Goal: Task Accomplishment & Management: Use online tool/utility

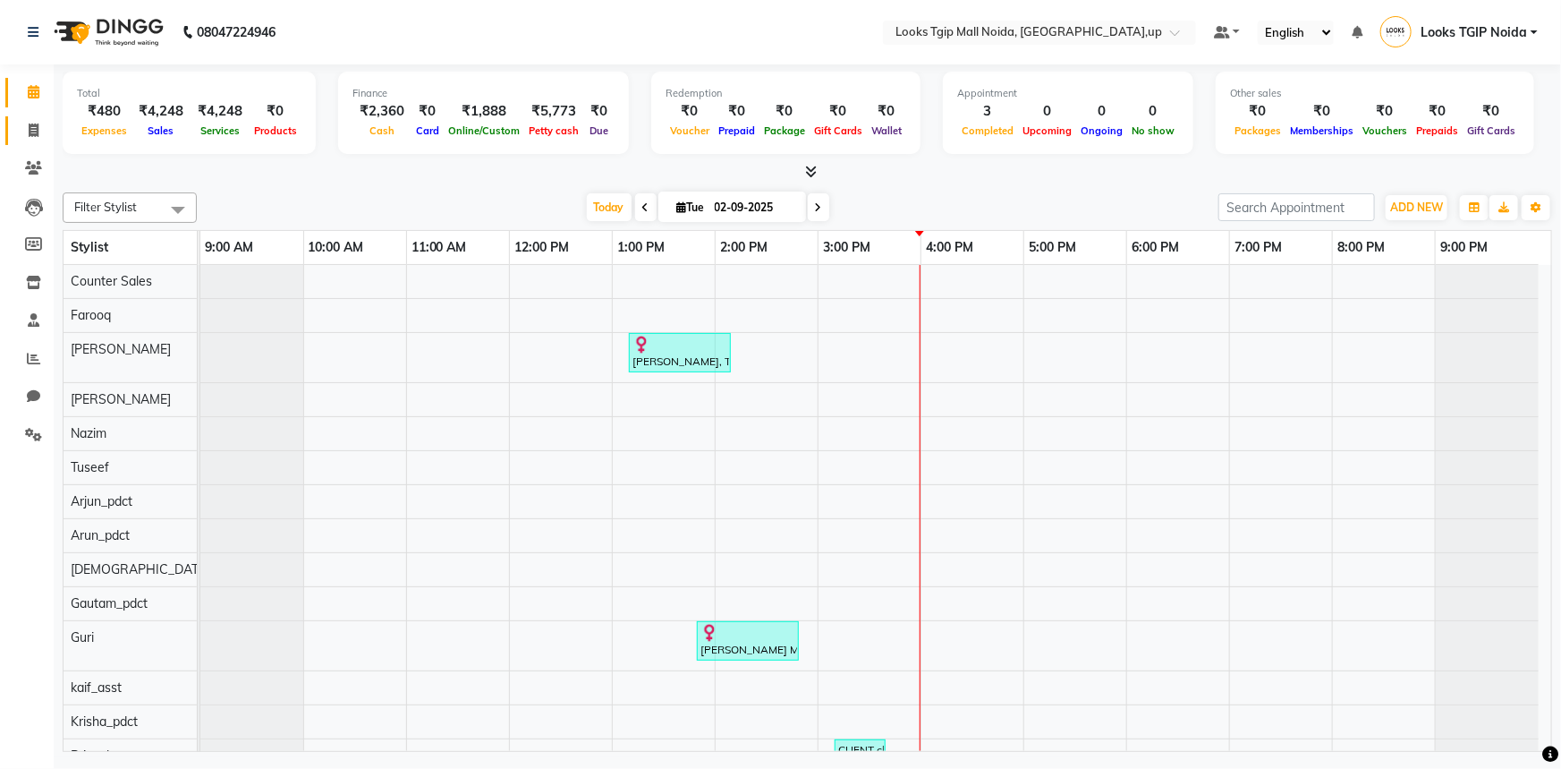
click at [30, 124] on icon at bounding box center [34, 129] width 10 height 13
select select "service"
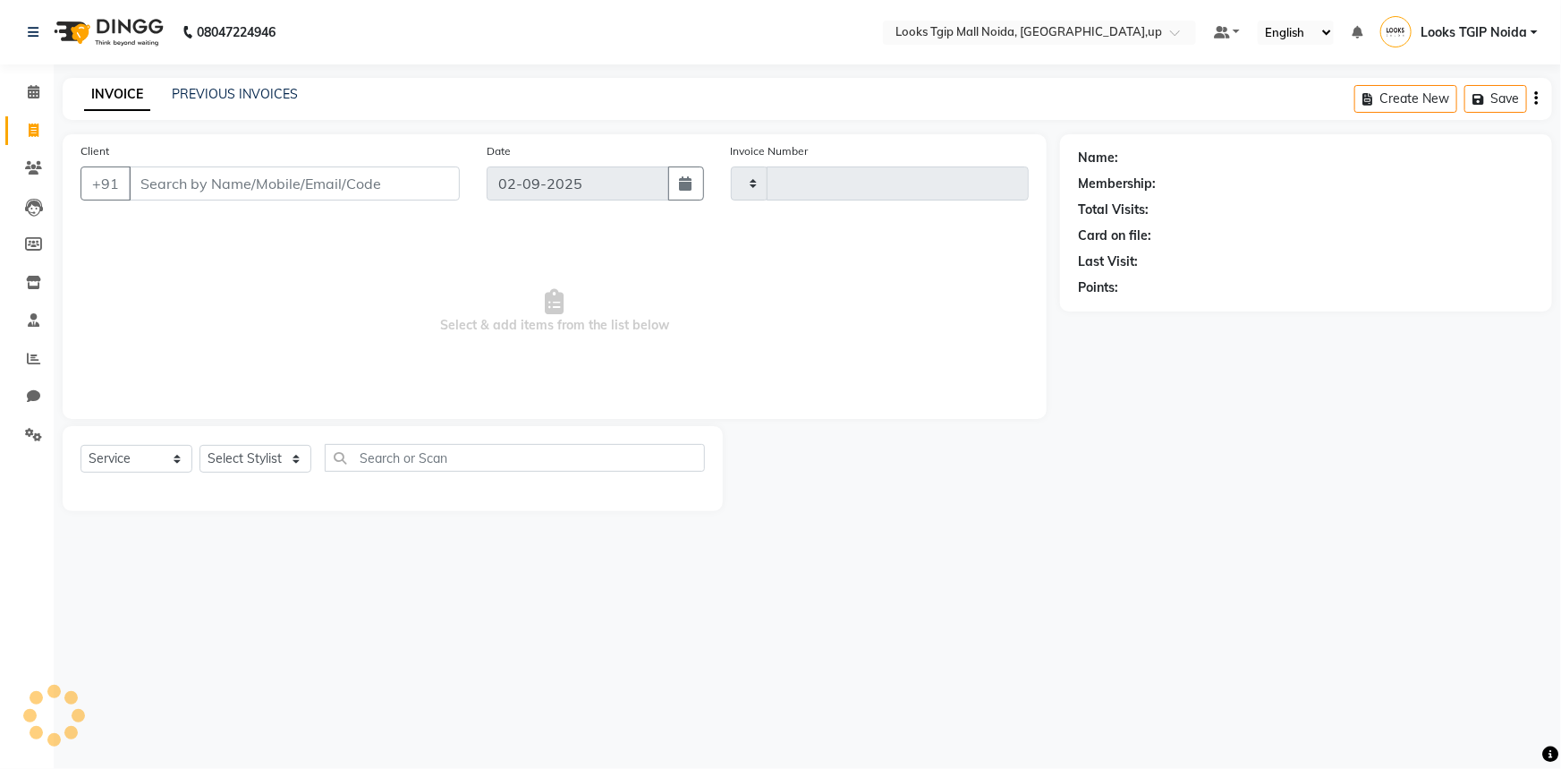
type input "3436"
select select "4358"
click at [151, 179] on input "Client" at bounding box center [294, 183] width 331 height 34
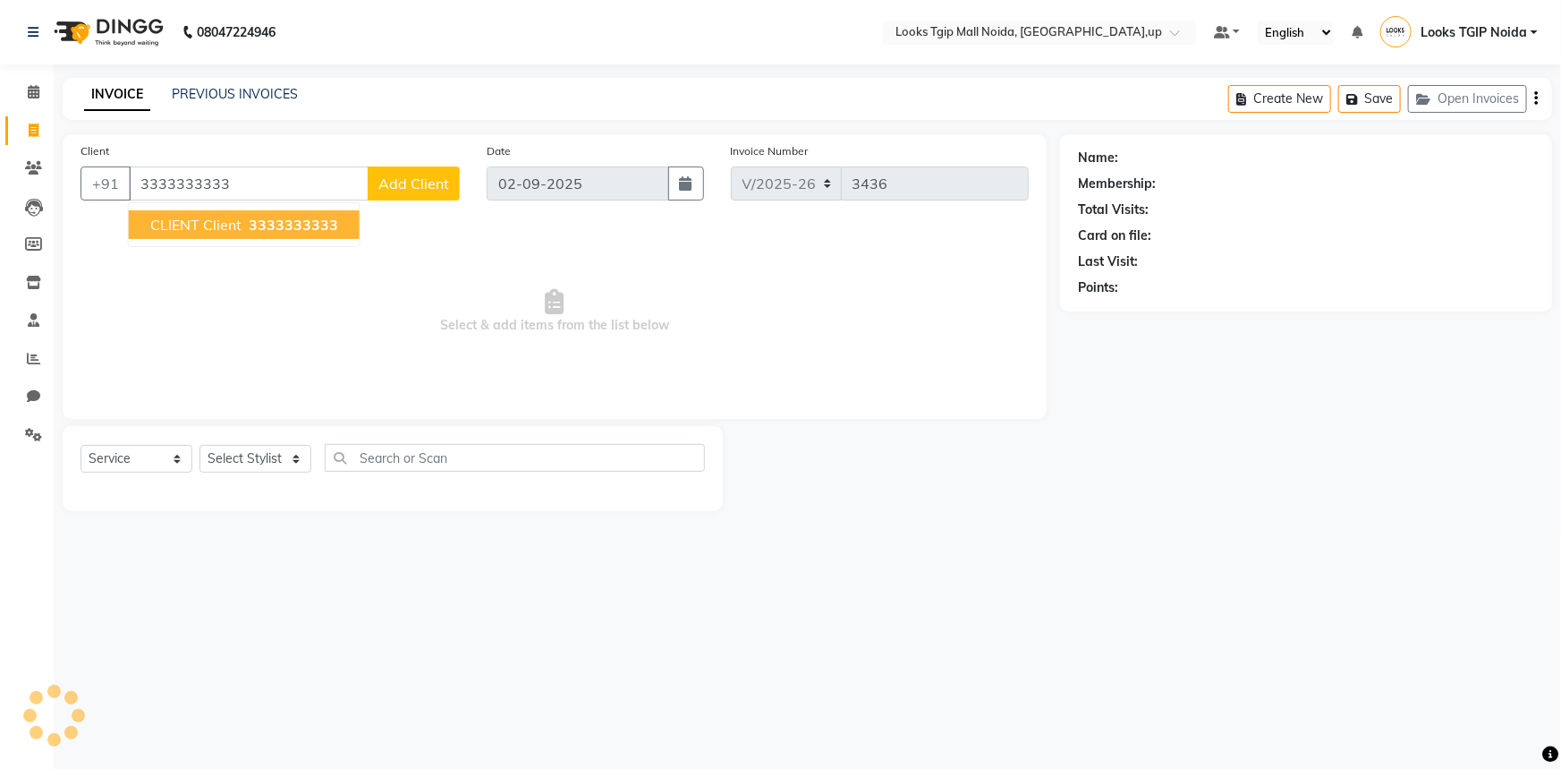
click at [283, 213] on button "CLIENT client 3333333333" at bounding box center [244, 224] width 231 height 29
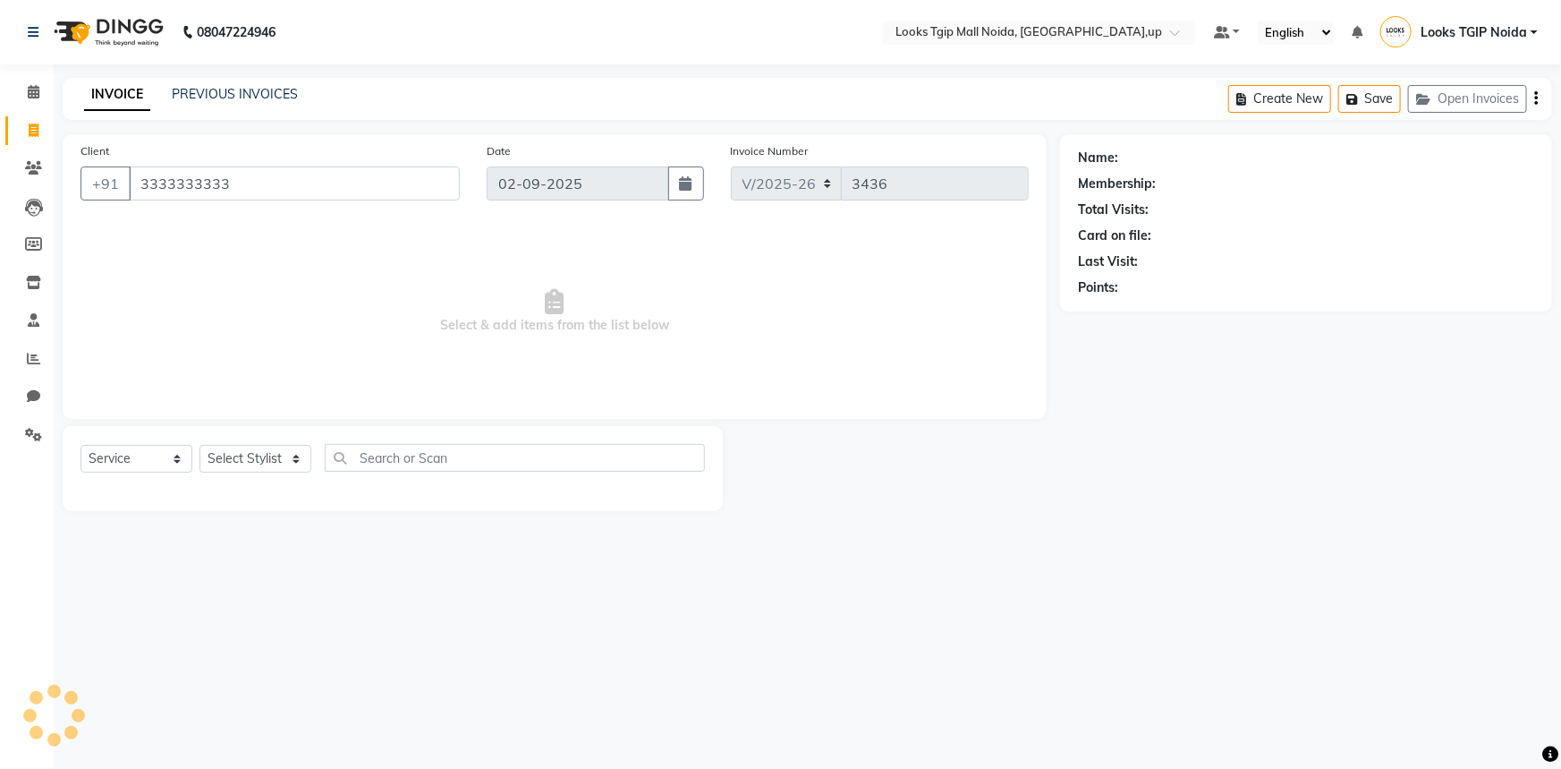
type input "3333333333"
drag, startPoint x: 243, startPoint y: 470, endPoint x: 260, endPoint y: 427, distance: 46.2
click at [244, 470] on select "Select Stylist" at bounding box center [256, 459] width 112 height 28
click at [281, 463] on select "Select Stylist" at bounding box center [256, 459] width 112 height 28
click at [286, 461] on select "Select Stylist" at bounding box center [256, 459] width 112 height 28
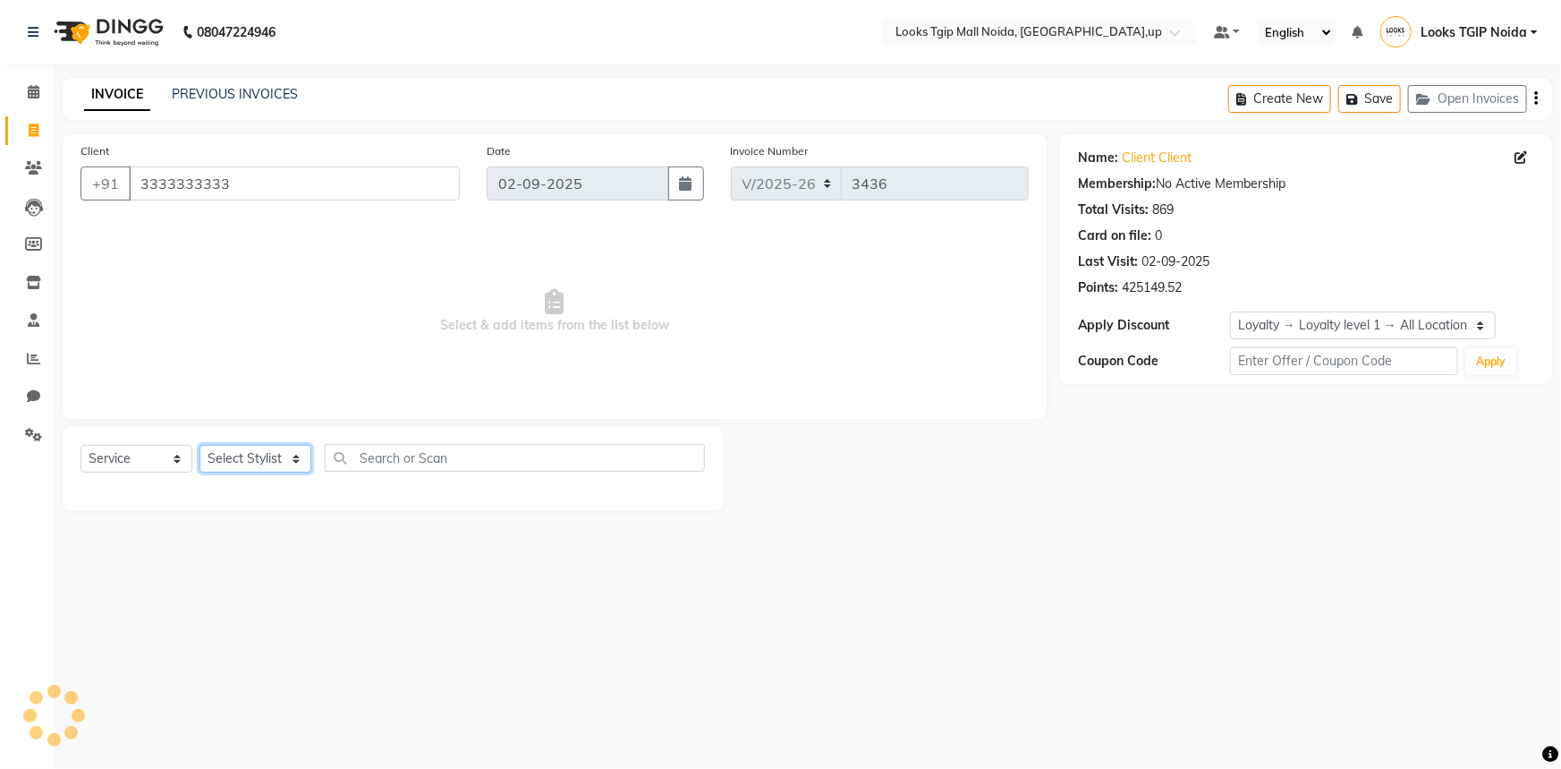
select select "1: Object"
click at [273, 447] on select "Select Stylist [PERSON_NAME] Arun_pdct [PERSON_NAME] Counter Sales Farooq Gauta…" at bounding box center [256, 459] width 112 height 28
select select "35768"
click at [200, 445] on select "Select Stylist [PERSON_NAME] Arun_pdct [PERSON_NAME] Counter Sales Farooq Gauta…" at bounding box center [256, 459] width 112 height 28
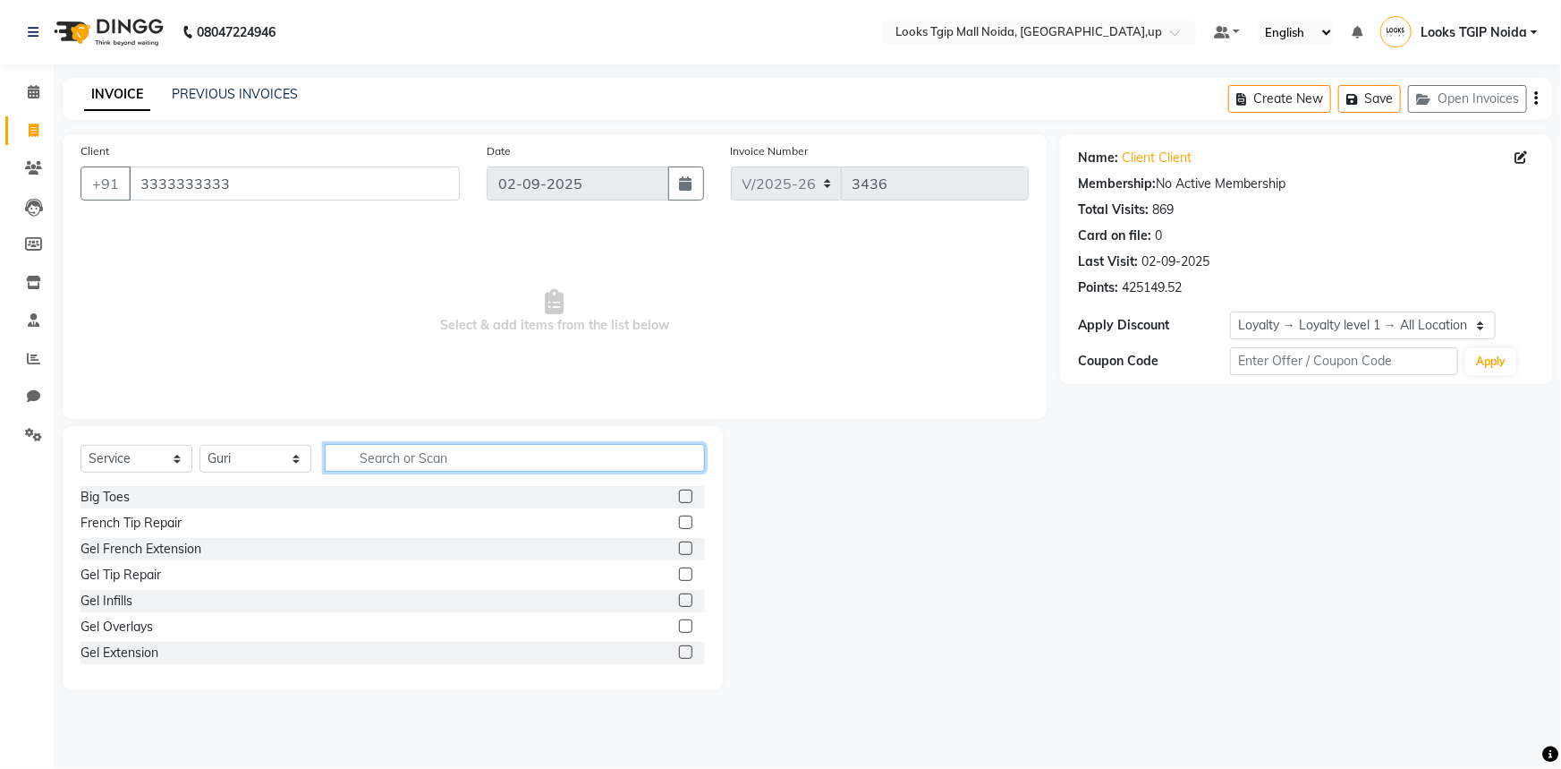
click at [478, 463] on input "text" at bounding box center [515, 458] width 380 height 28
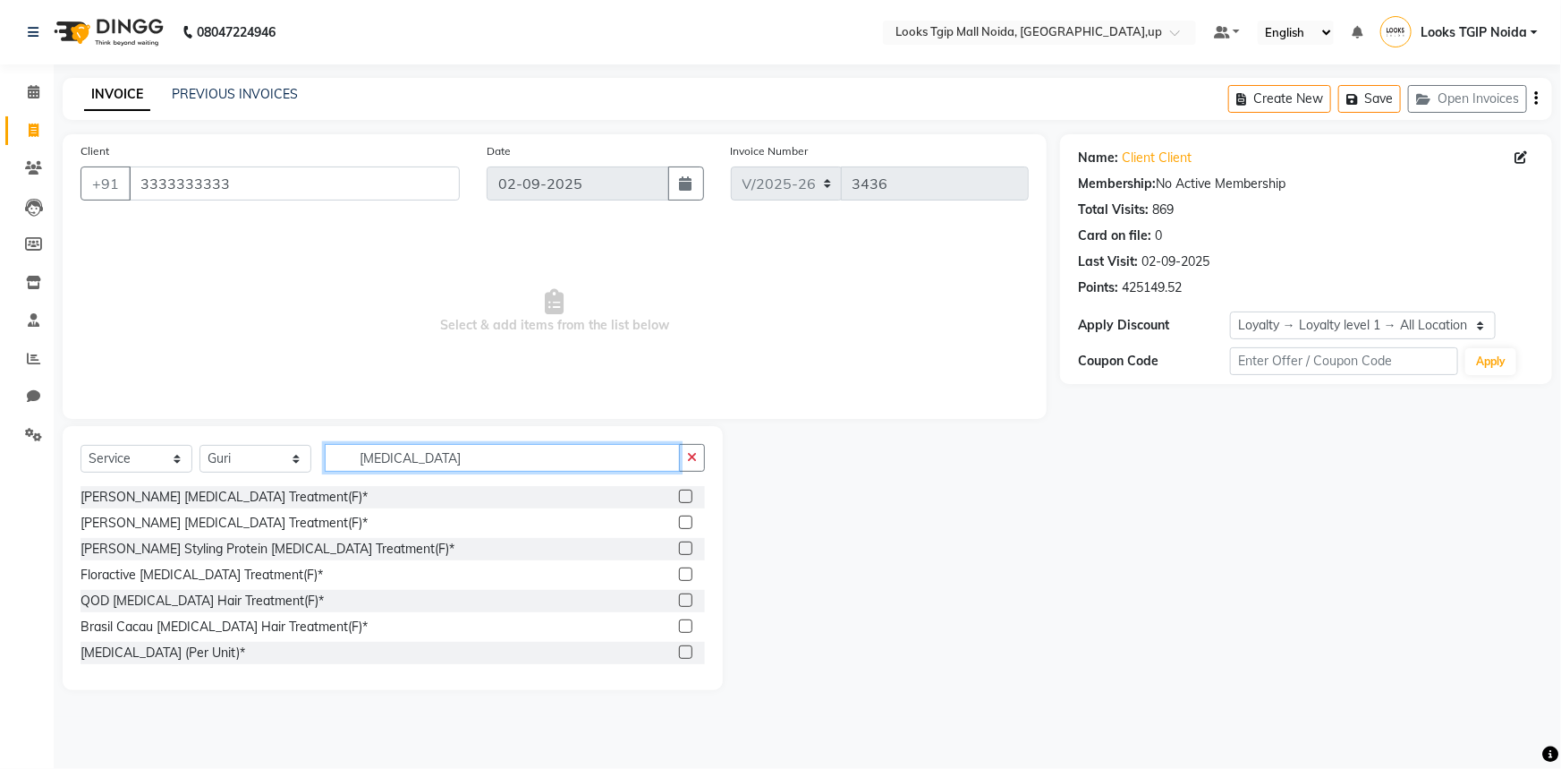
type input "[MEDICAL_DATA]"
click at [679, 497] on label at bounding box center [685, 495] width 13 height 13
click at [679, 497] on input "checkbox" at bounding box center [685, 497] width 12 height 12
checkbox input "true"
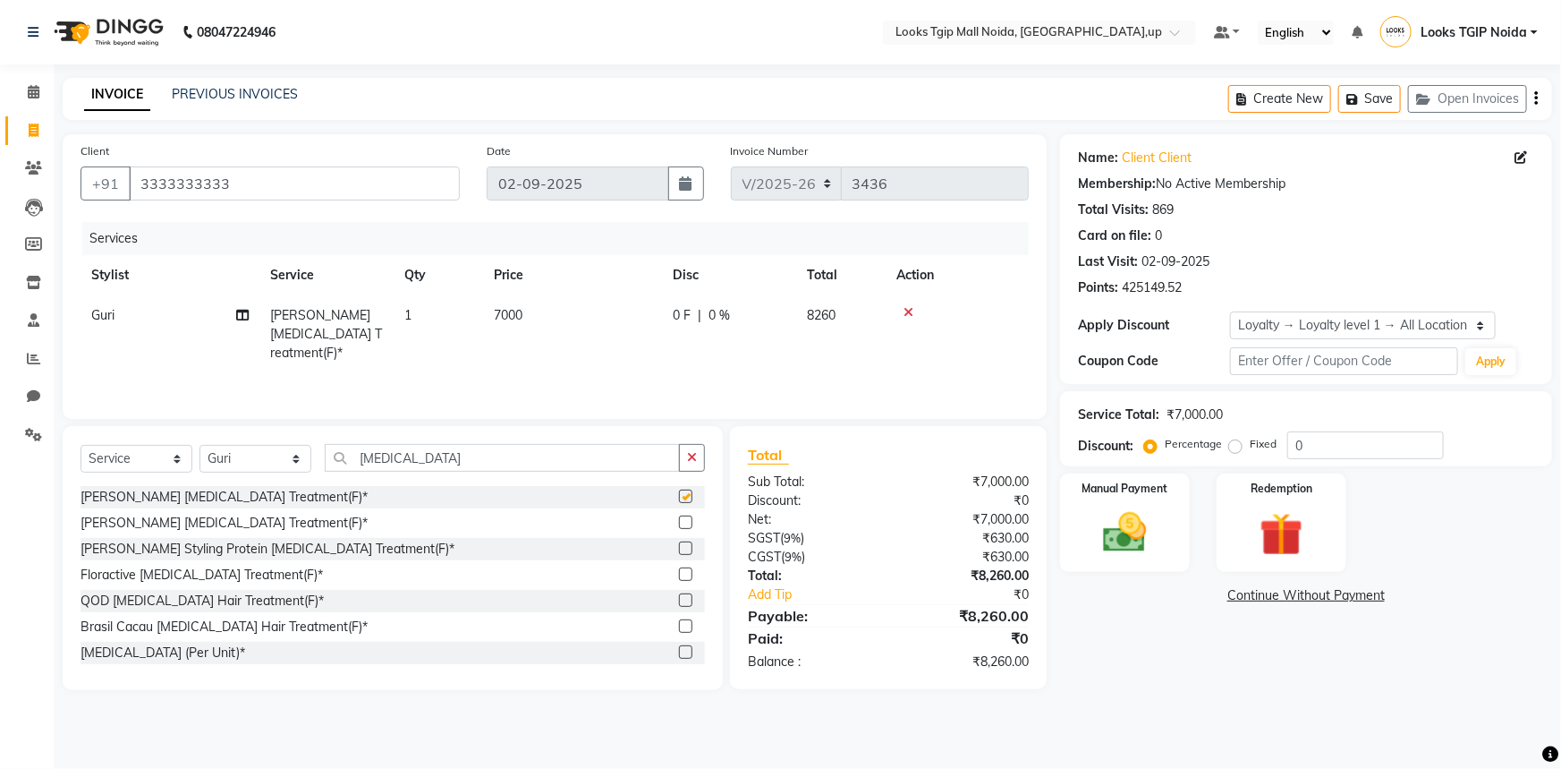
drag, startPoint x: 533, startPoint y: 305, endPoint x: 549, endPoint y: 312, distance: 17.6
click at [535, 305] on td "7000" at bounding box center [572, 334] width 179 height 78
select select "35768"
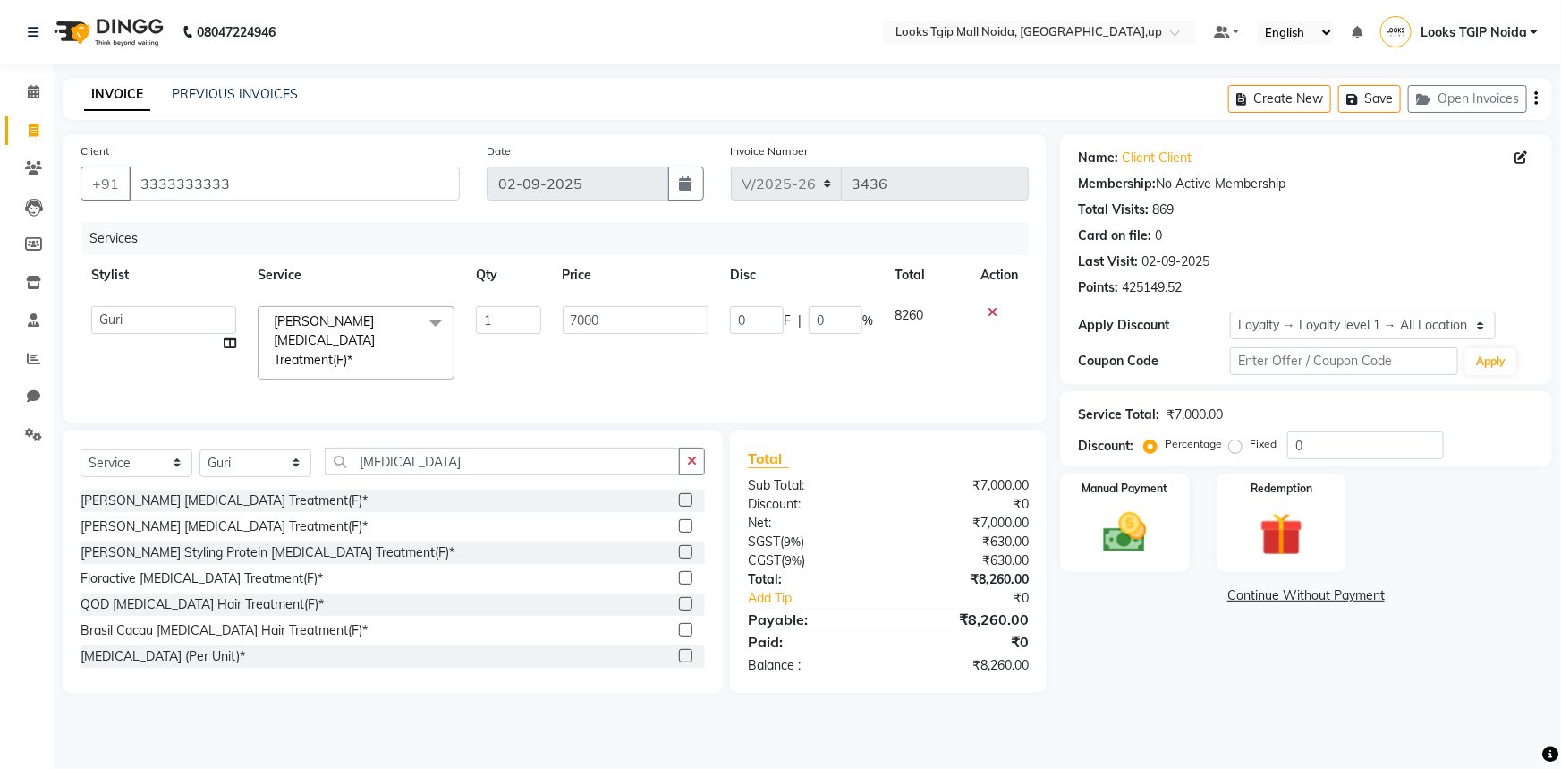
checkbox input "false"
drag, startPoint x: 599, startPoint y: 326, endPoint x: 450, endPoint y: 314, distance: 149.9
click at [454, 314] on tr "[PERSON_NAME] Arjun_pdct Arun_pdct [PERSON_NAME] Counter Sales Farooq Gautam_pd…" at bounding box center [555, 342] width 948 height 95
type input "6000"
click at [1185, 667] on div "Name: Client Client Membership: No Active Membership Total Visits: 869 Card on …" at bounding box center [1313, 413] width 506 height 559
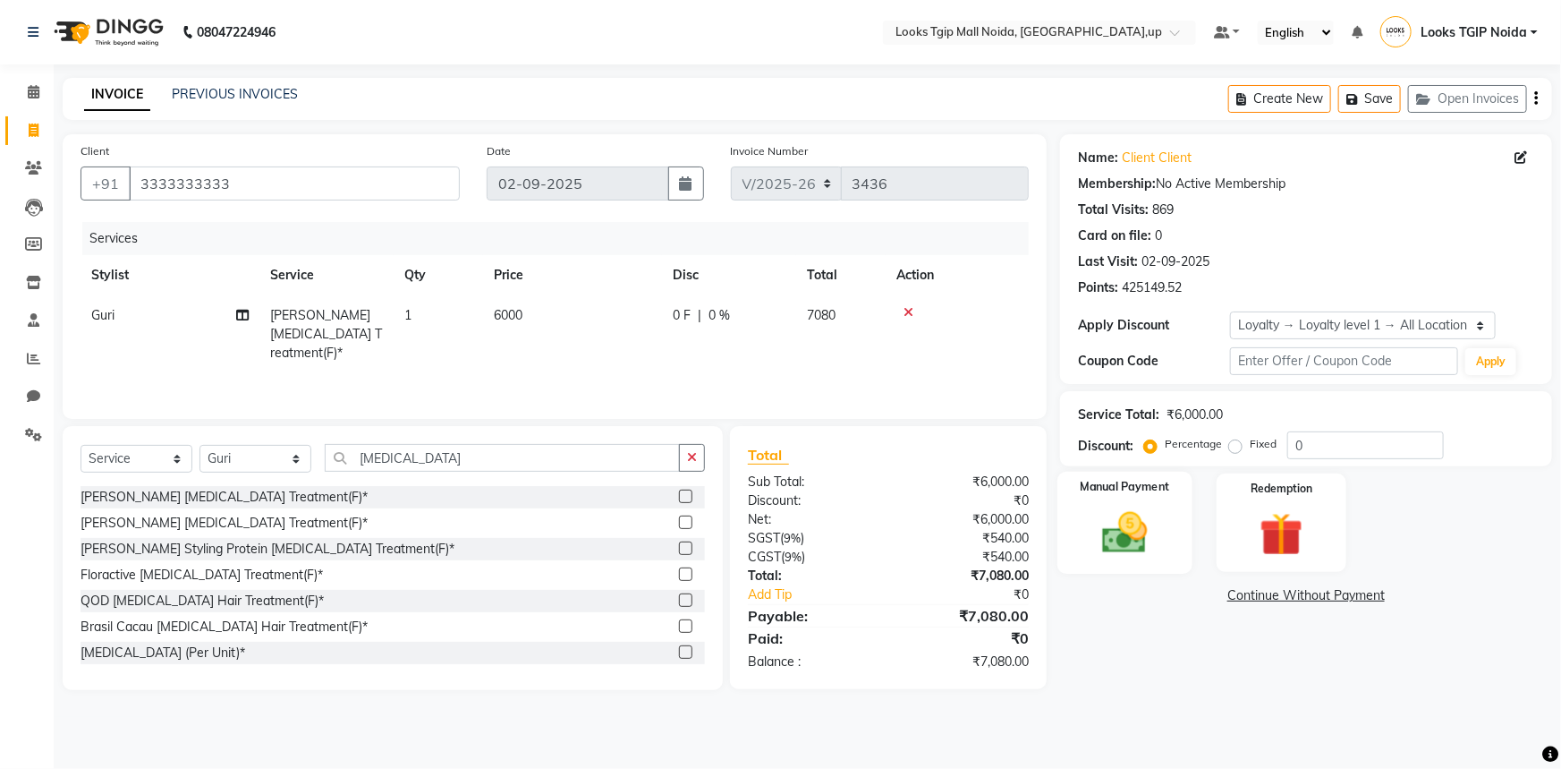
click at [1123, 525] on img at bounding box center [1125, 532] width 73 height 52
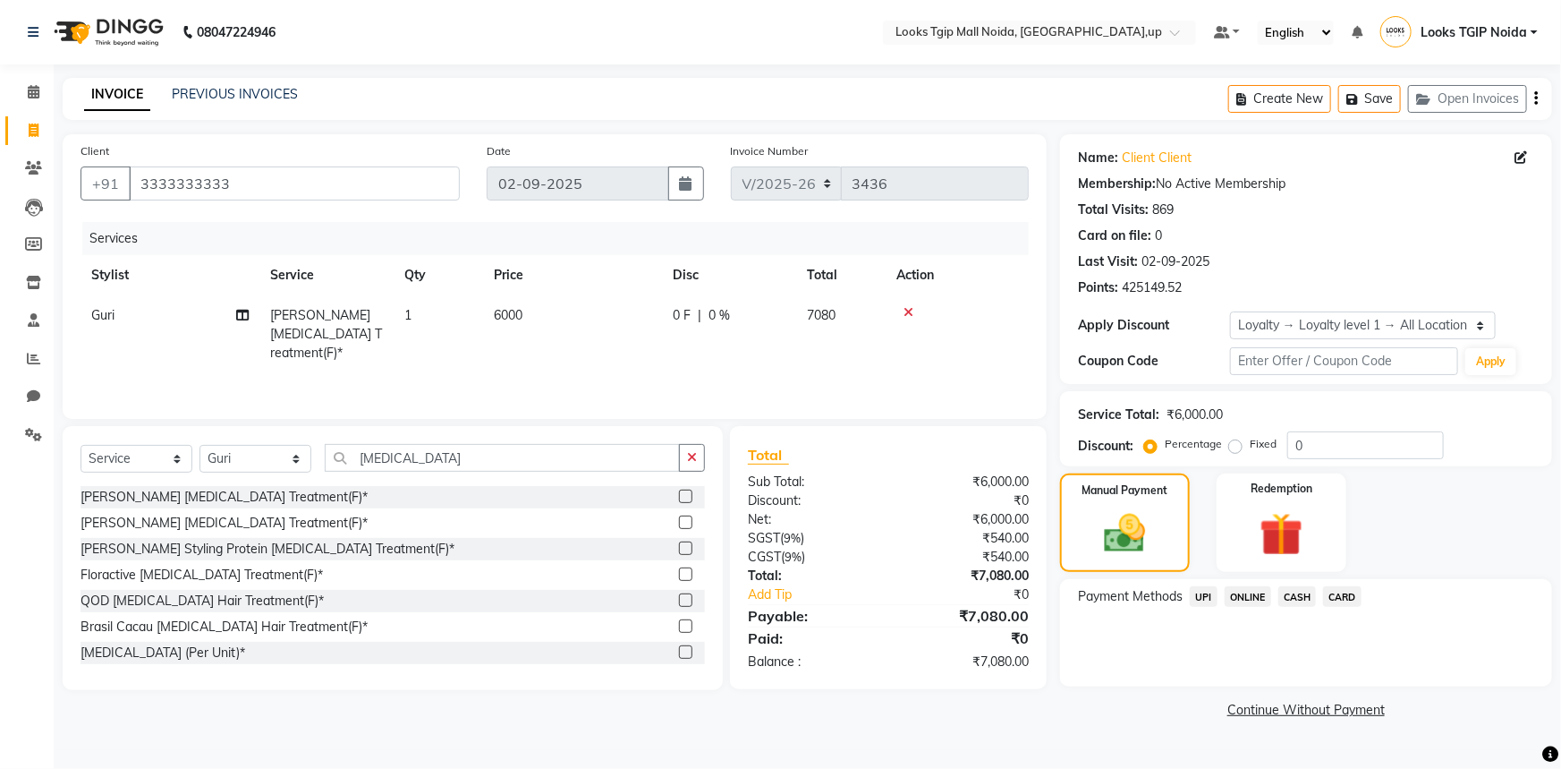
click at [1196, 593] on span "UPI" at bounding box center [1204, 596] width 28 height 21
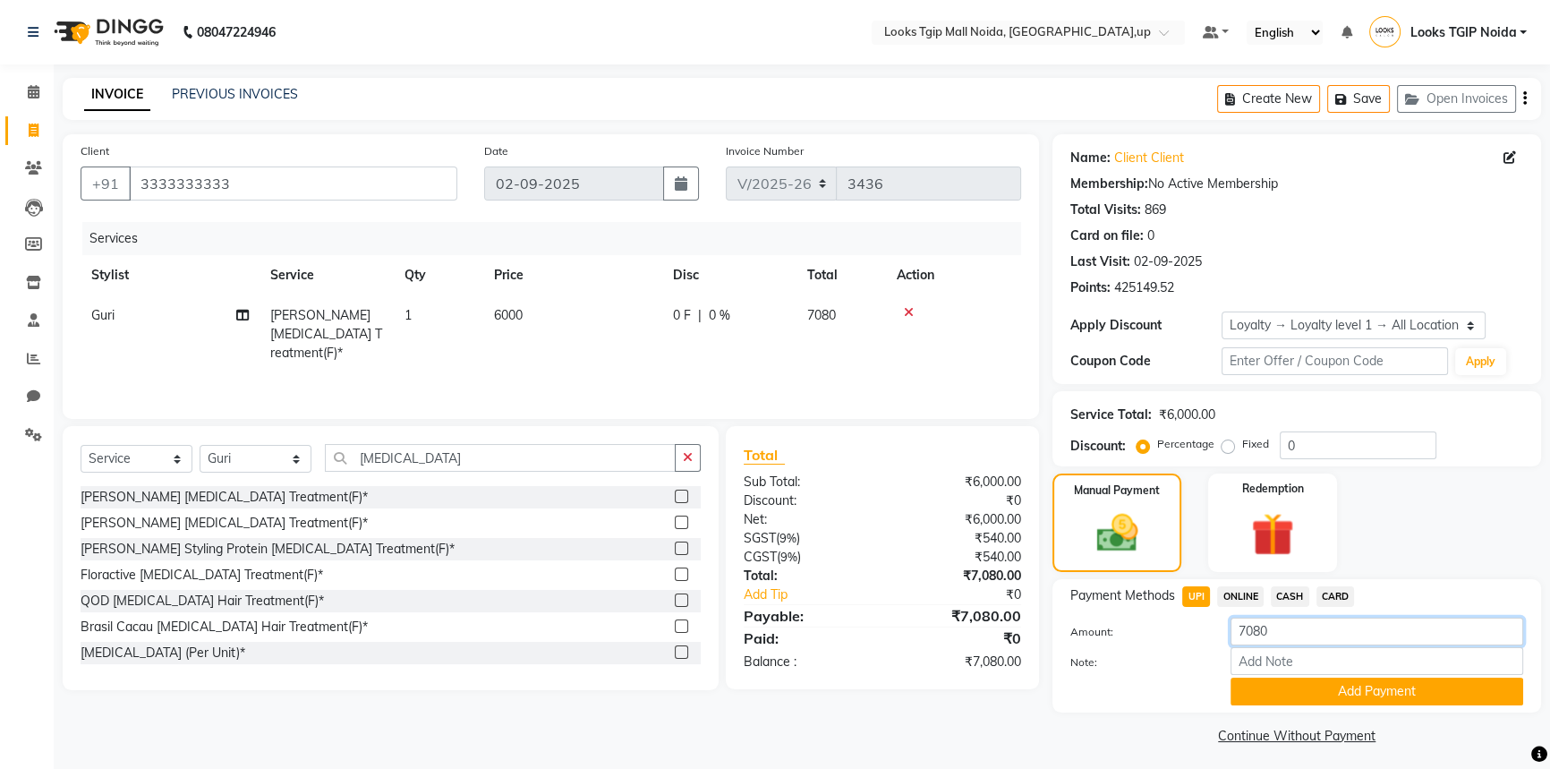
drag, startPoint x: 1194, startPoint y: 642, endPoint x: 1119, endPoint y: 644, distance: 75.2
click at [1120, 643] on div "Amount: 7080" at bounding box center [1297, 632] width 480 height 30
type input "6800"
click at [1349, 698] on button "Add Payment" at bounding box center [1376, 691] width 293 height 28
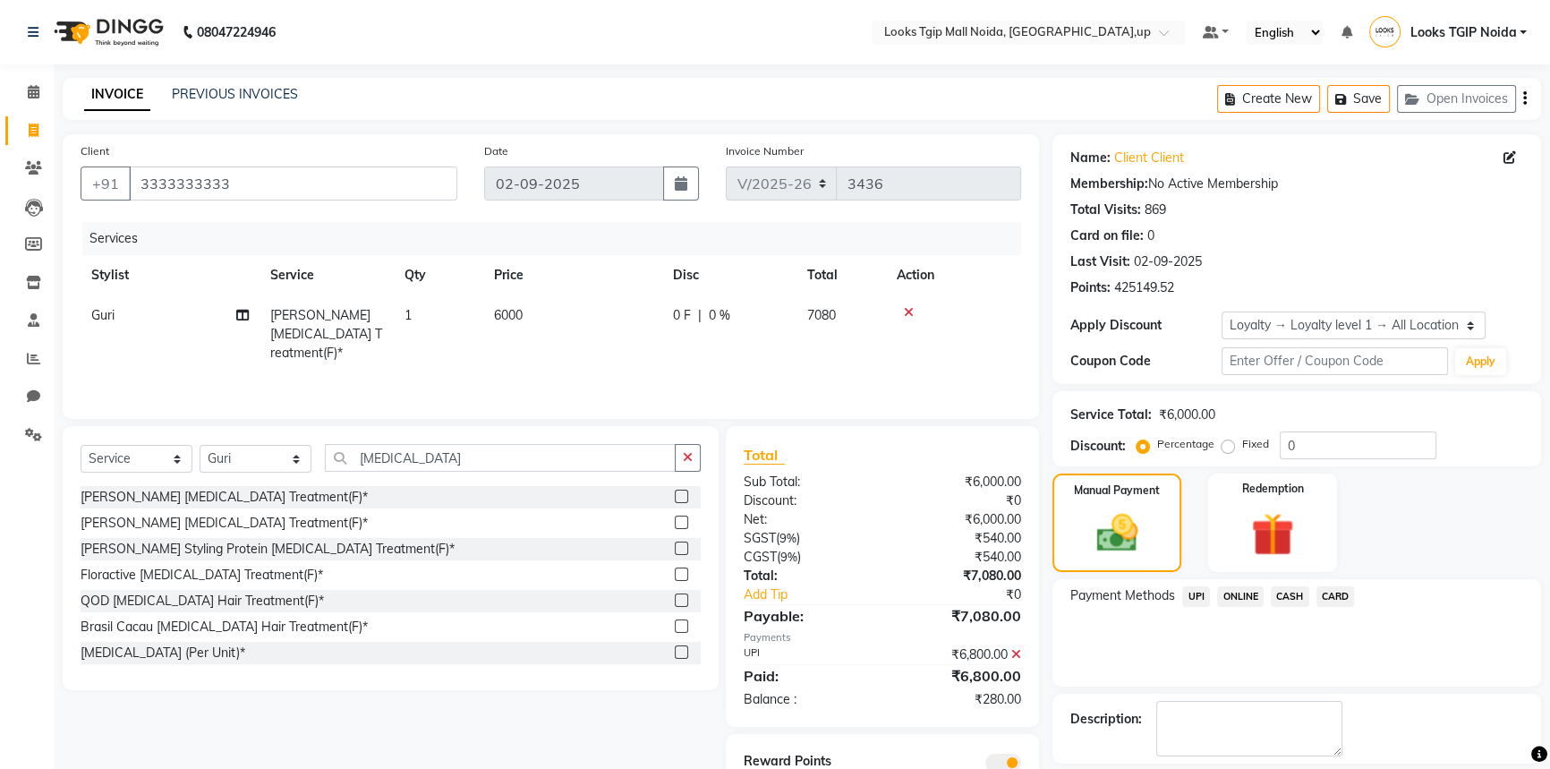
click at [1291, 594] on span "CASH" at bounding box center [1289, 596] width 38 height 21
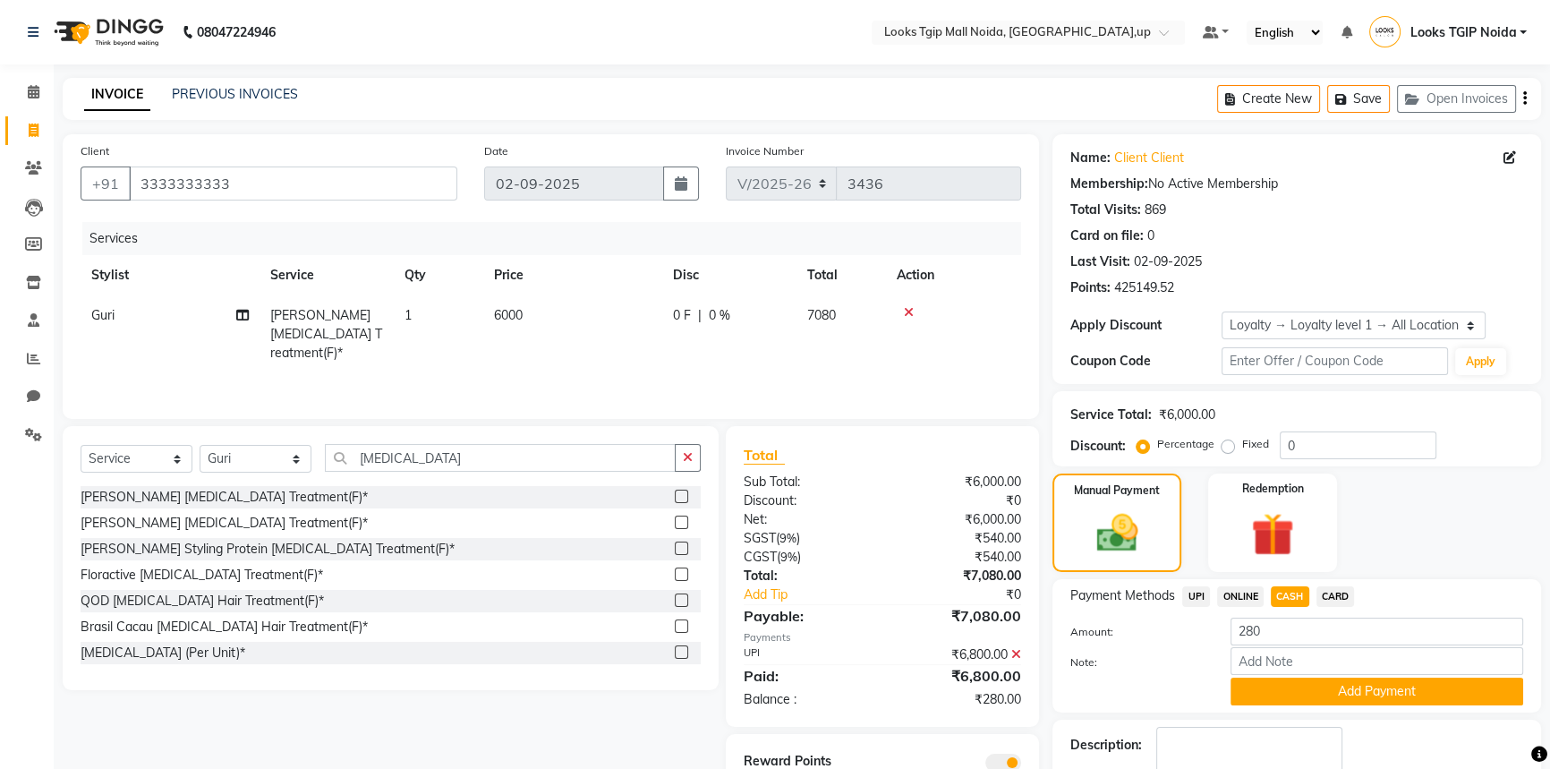
scroll to position [107, 0]
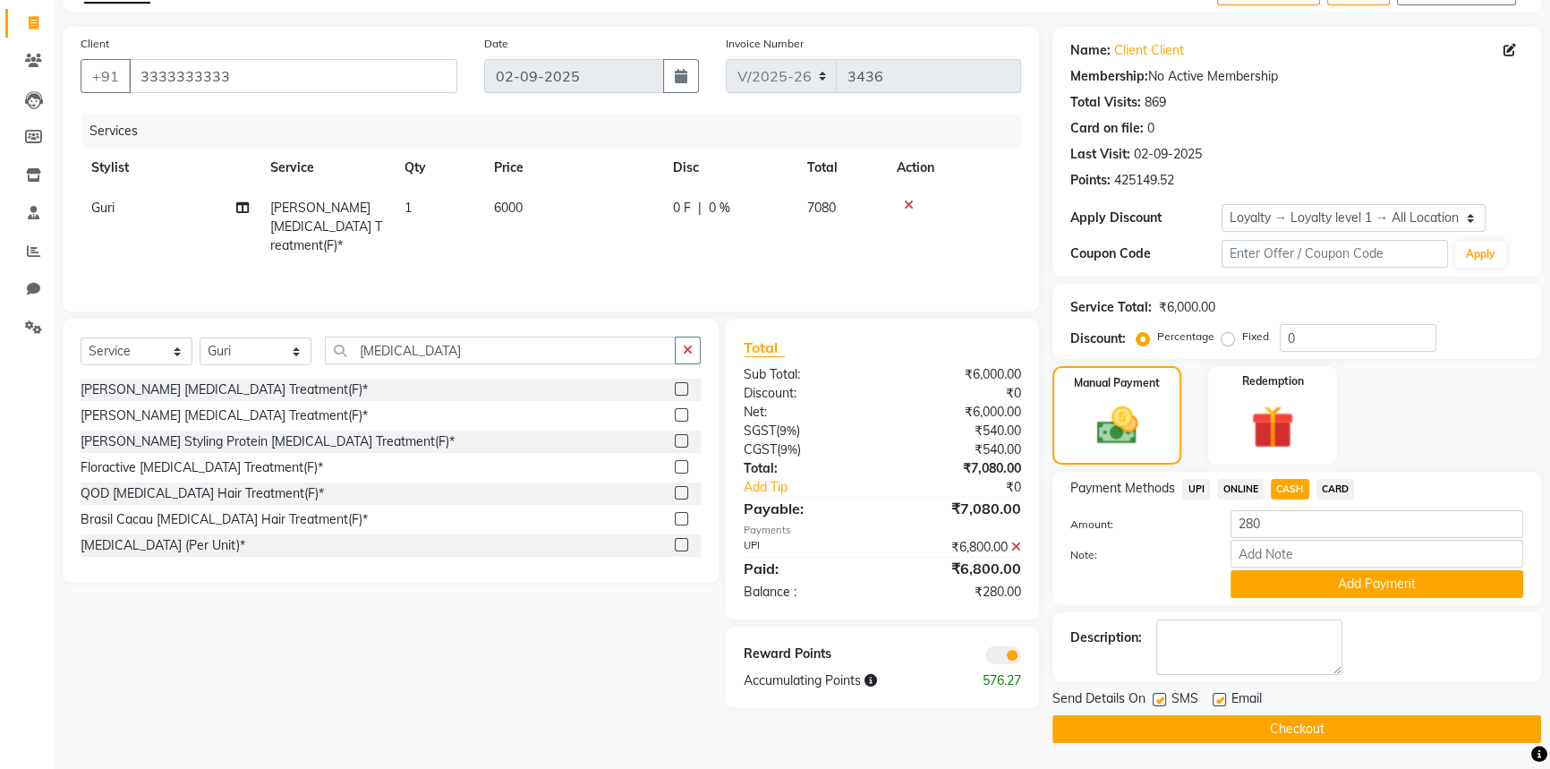
click at [1291, 582] on button "Add Payment" at bounding box center [1376, 584] width 293 height 28
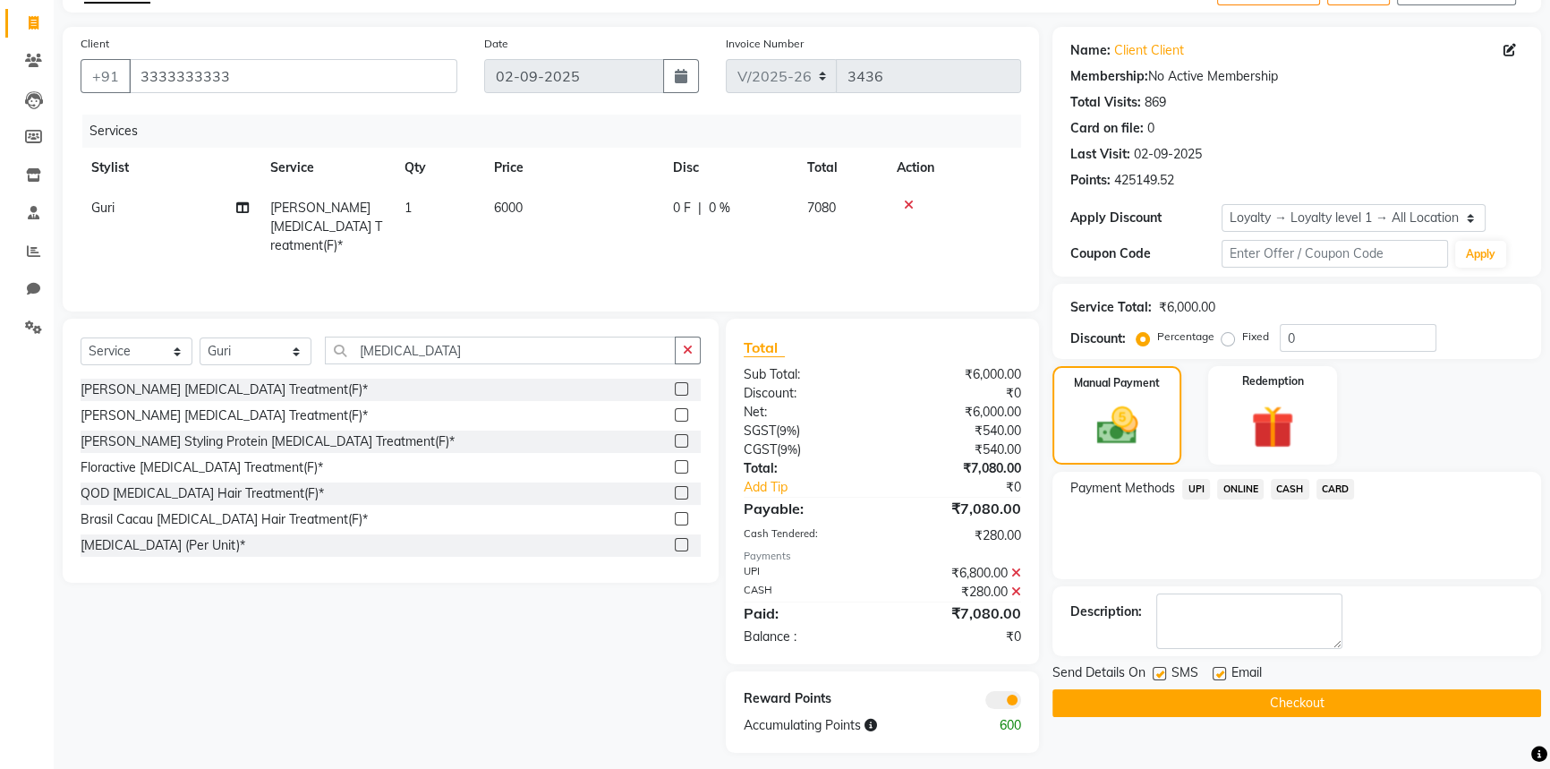
click at [1154, 673] on label at bounding box center [1158, 673] width 13 height 13
click at [1154, 673] on input "checkbox" at bounding box center [1158, 674] width 12 height 12
checkbox input "false"
click at [1179, 689] on button "Checkout" at bounding box center [1296, 703] width 489 height 28
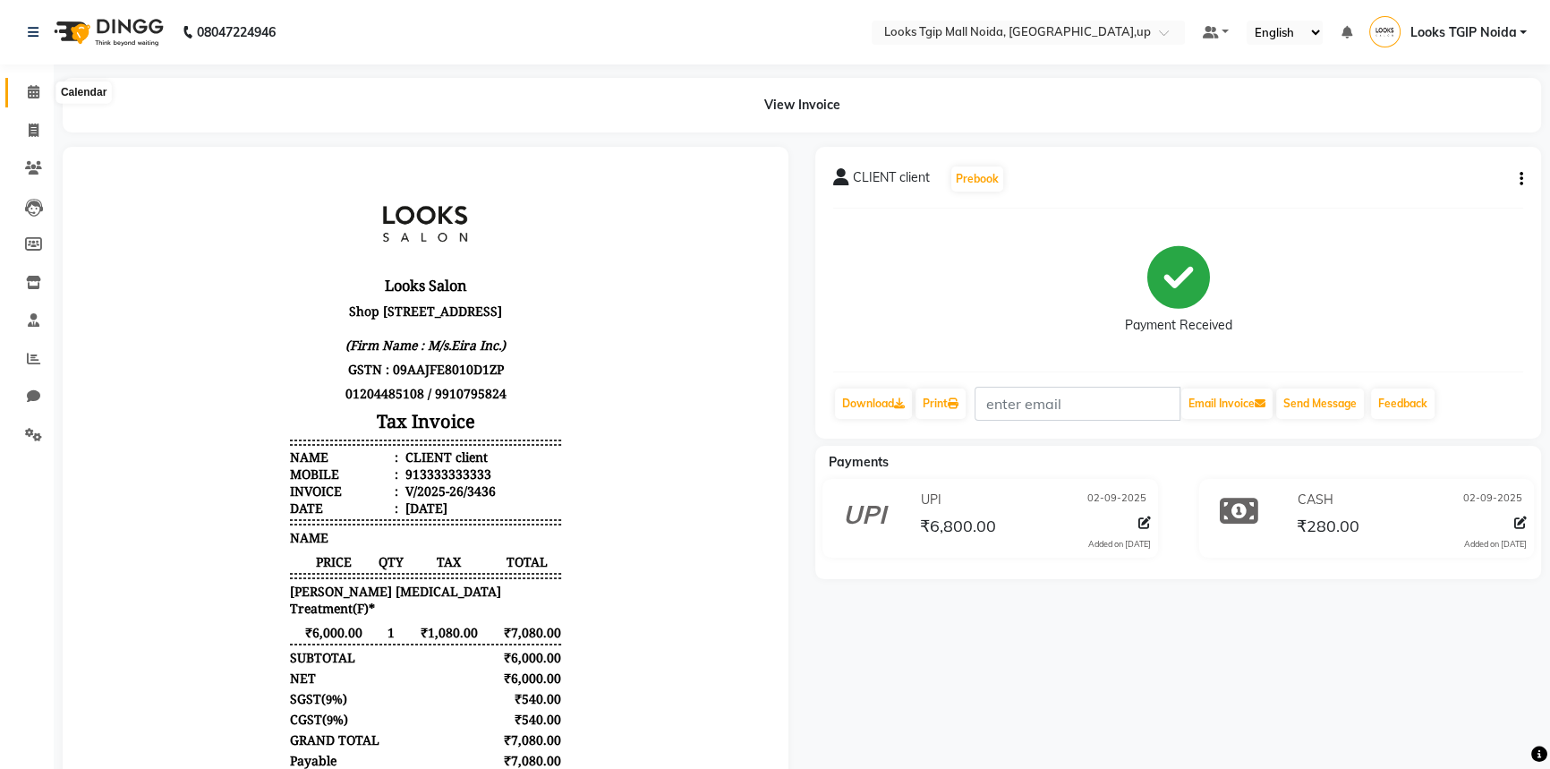
click at [40, 90] on span at bounding box center [33, 92] width 31 height 21
